Goal: Transaction & Acquisition: Subscribe to service/newsletter

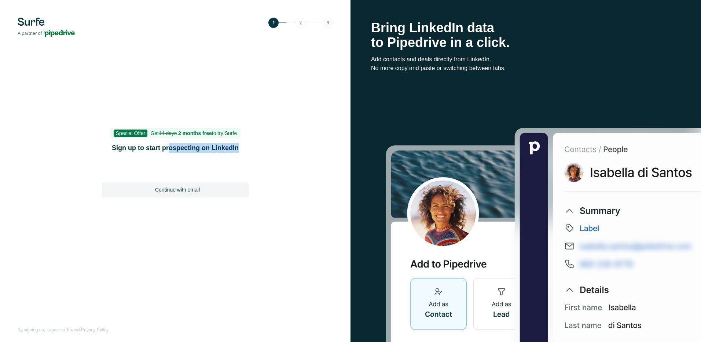
click at [229, 153] on div "Special Offer Get 14 days 2 months free to try Surfe Sign up to start prospecti…" at bounding box center [175, 171] width 147 height 84
drag, startPoint x: 229, startPoint y: 153, endPoint x: 279, endPoint y: 194, distance: 64.6
click at [279, 194] on div "Special Offer Get 14 days 2 months free to try Surfe Sign up to start prospecti…" at bounding box center [175, 171] width 350 height 342
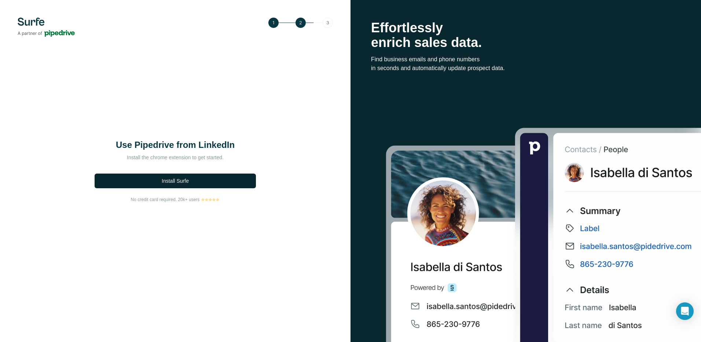
click at [181, 179] on span "Install Surfe" at bounding box center [175, 180] width 27 height 7
